Goal: Transaction & Acquisition: Purchase product/service

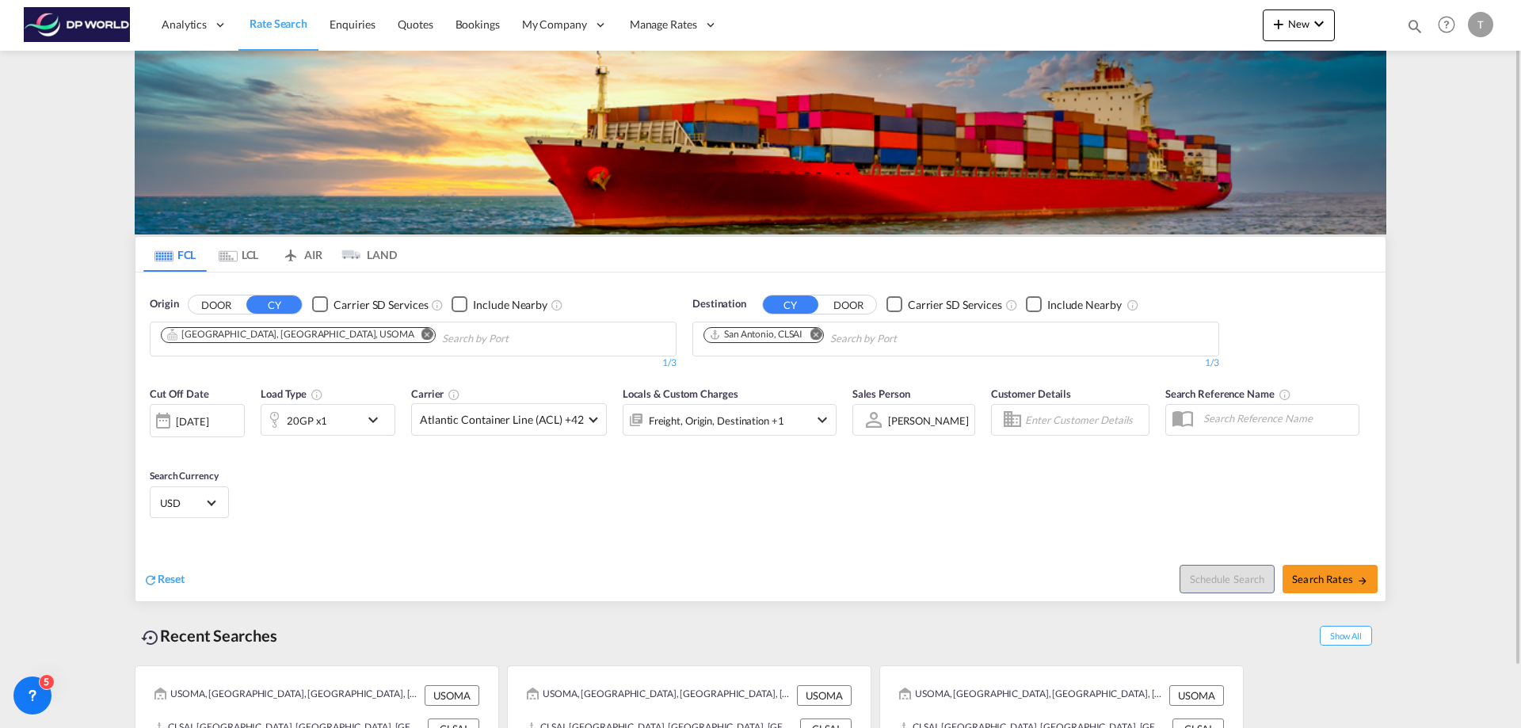
click at [422, 336] on md-icon "Remove" at bounding box center [428, 334] width 12 height 12
click at [237, 341] on body "Analytics Reports Dashboard Rate Search Enquiries Quotes Bookings" at bounding box center [760, 364] width 1521 height 728
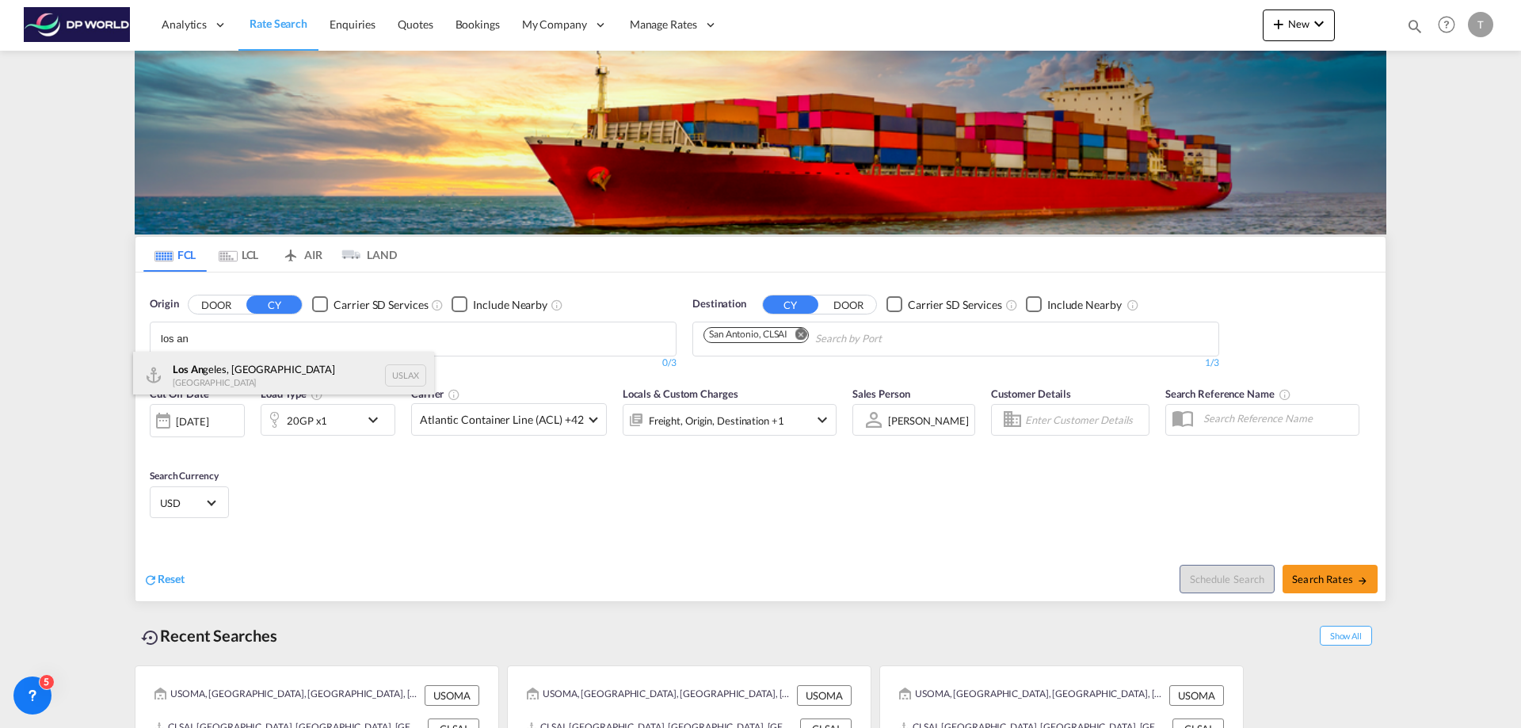
type input "los an"
click at [212, 366] on div "Los An geles, [GEOGRAPHIC_DATA] [GEOGRAPHIC_DATA] USLAX" at bounding box center [283, 376] width 301 height 48
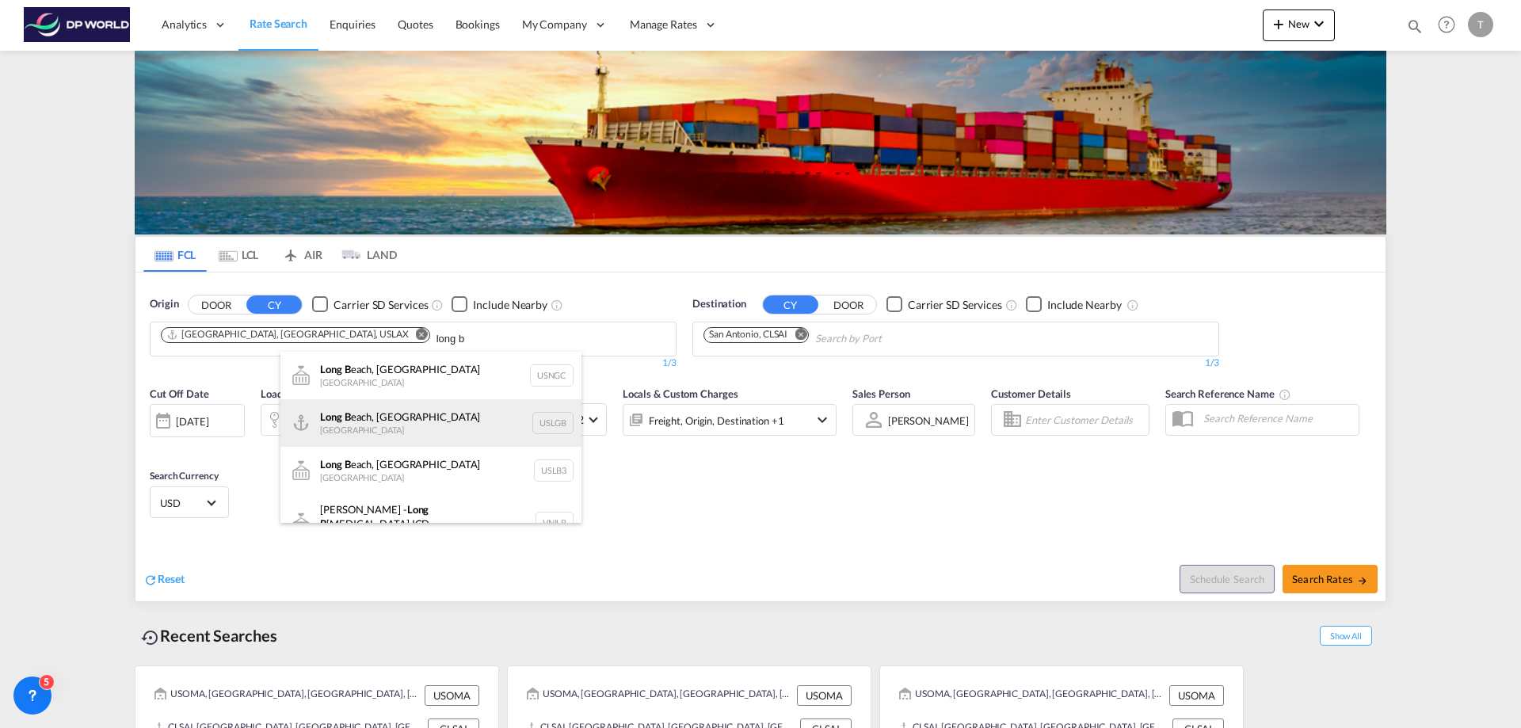
type input "long b"
click at [367, 415] on div "Long B each, CA United States USLGB" at bounding box center [431, 423] width 301 height 48
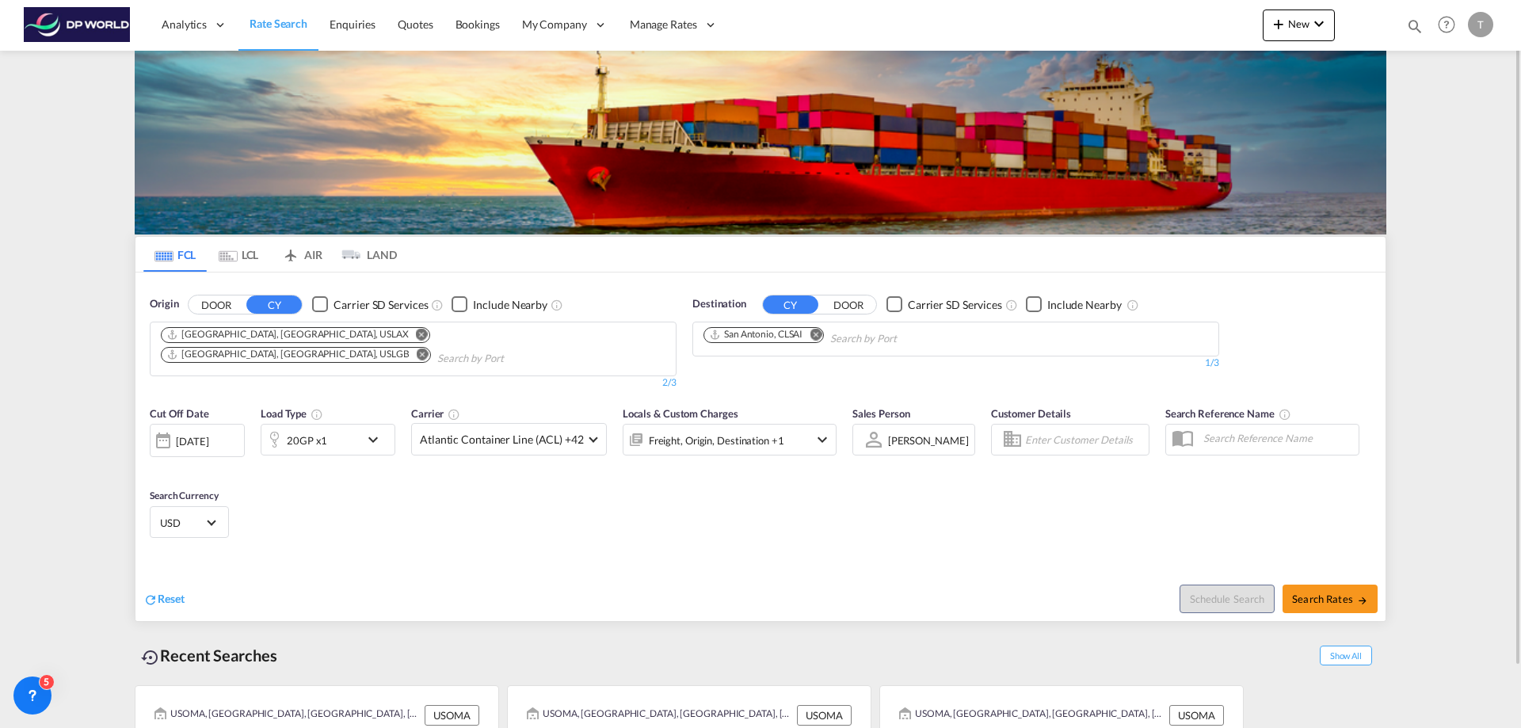
click at [817, 337] on md-icon "Remove" at bounding box center [816, 334] width 12 height 12
click at [712, 341] on body "Analytics Reports Dashboard Rate Search Enquiries Quotes Bookings" at bounding box center [760, 364] width 1521 height 728
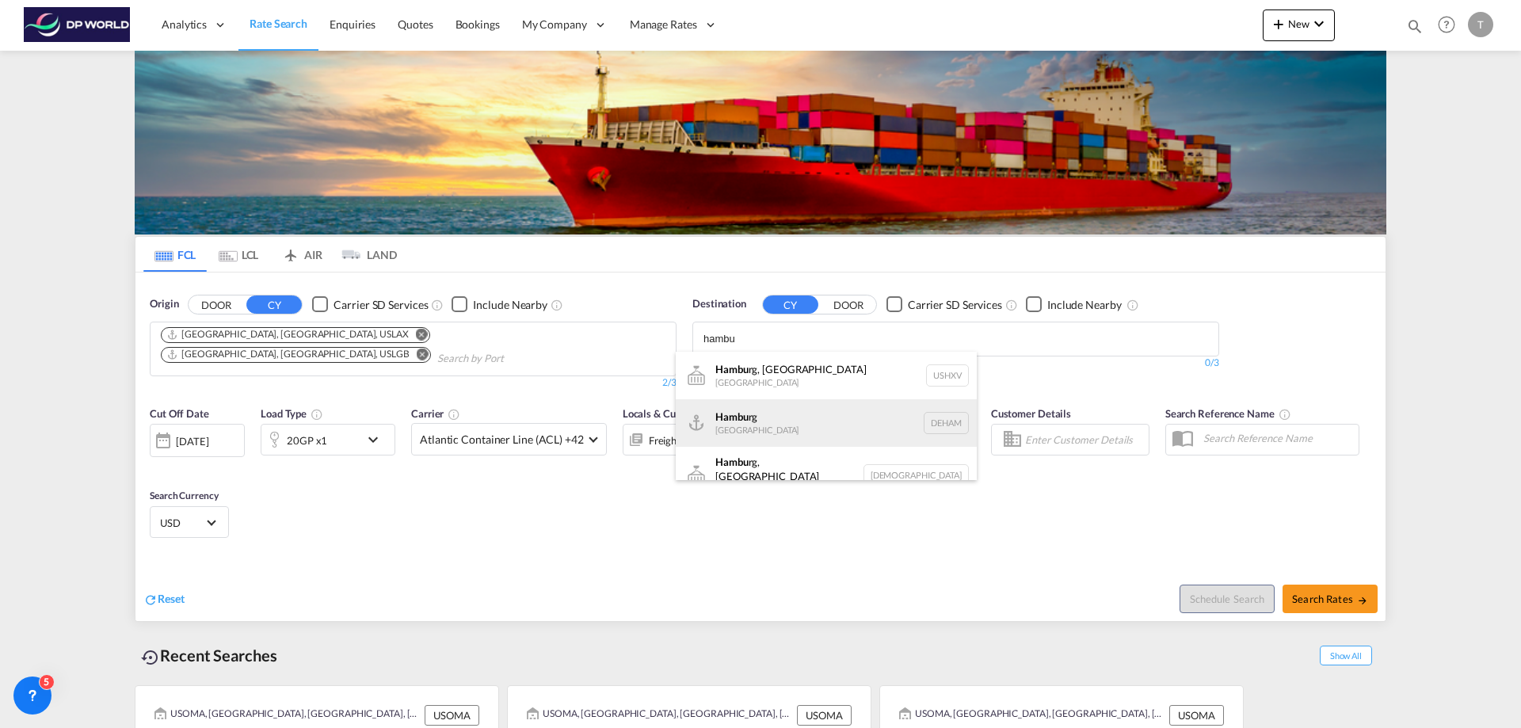
type input "hambu"
click at [739, 416] on div "Hambu rg [GEOGRAPHIC_DATA] [GEOGRAPHIC_DATA]" at bounding box center [826, 423] width 301 height 48
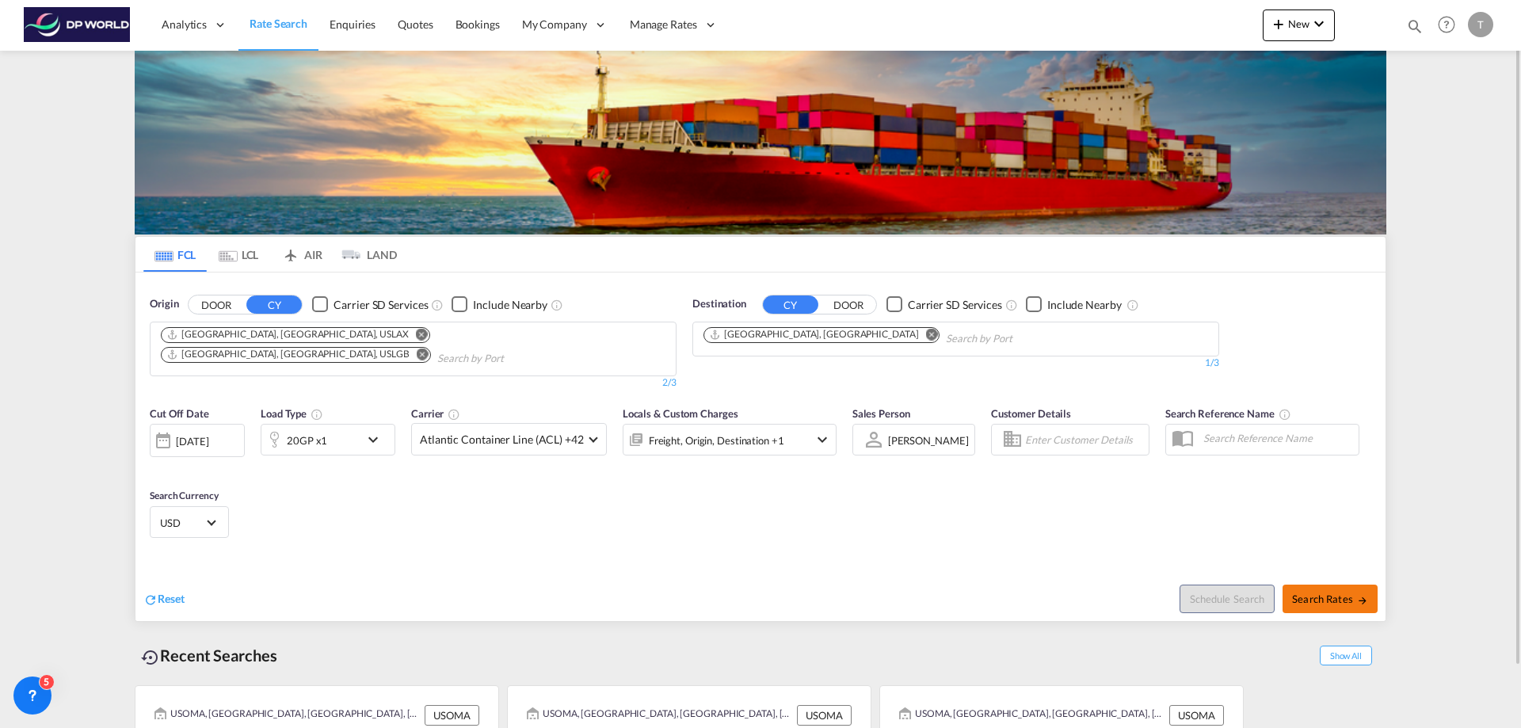
click at [1331, 593] on span "Search Rates" at bounding box center [1330, 599] width 76 height 13
type input "USLAX,USLGB to DEHAM / [DATE]"
